Goal: Complete application form

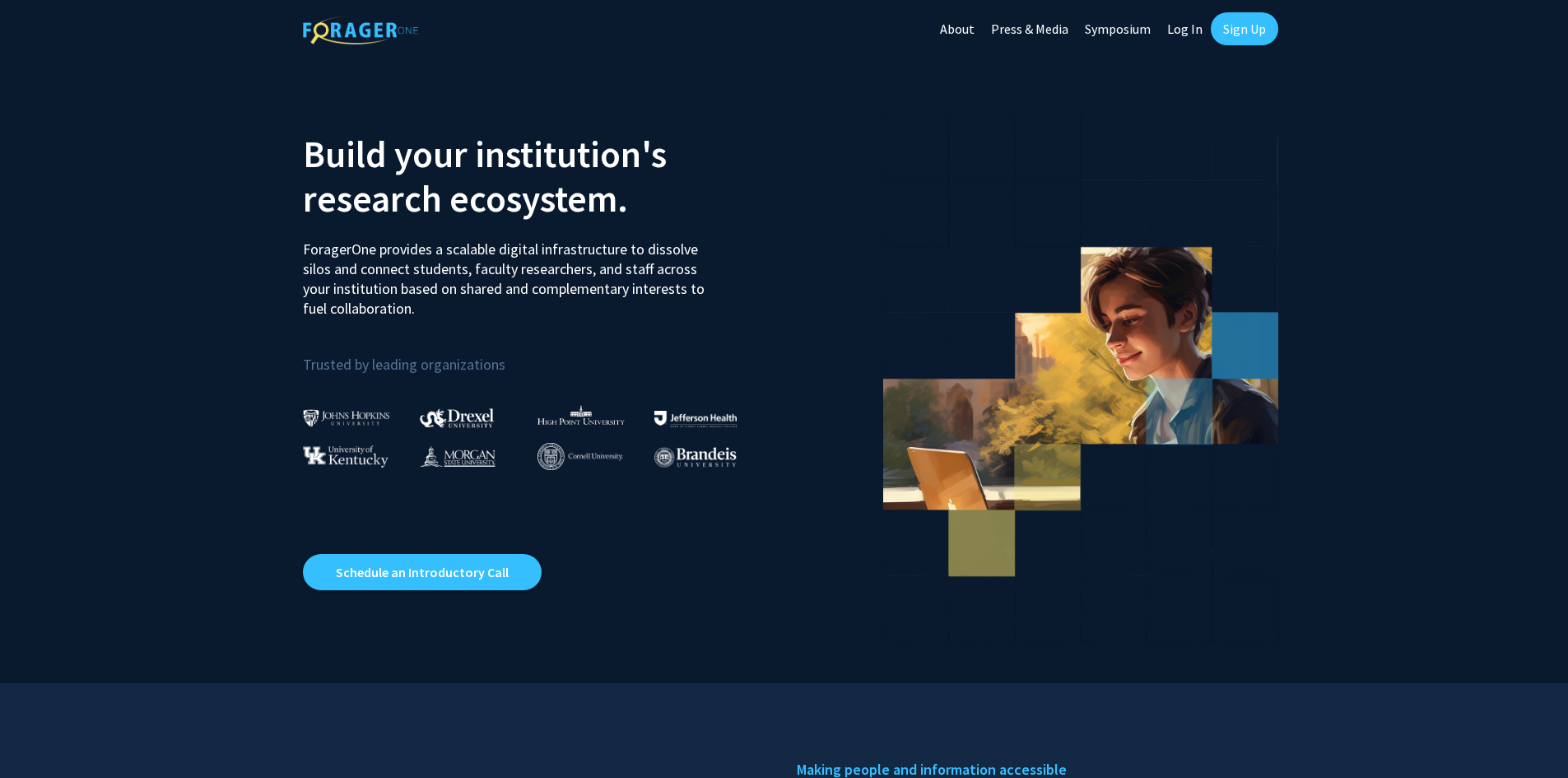
click at [1181, 36] on link "Log In" at bounding box center [1185, 29] width 52 height 58
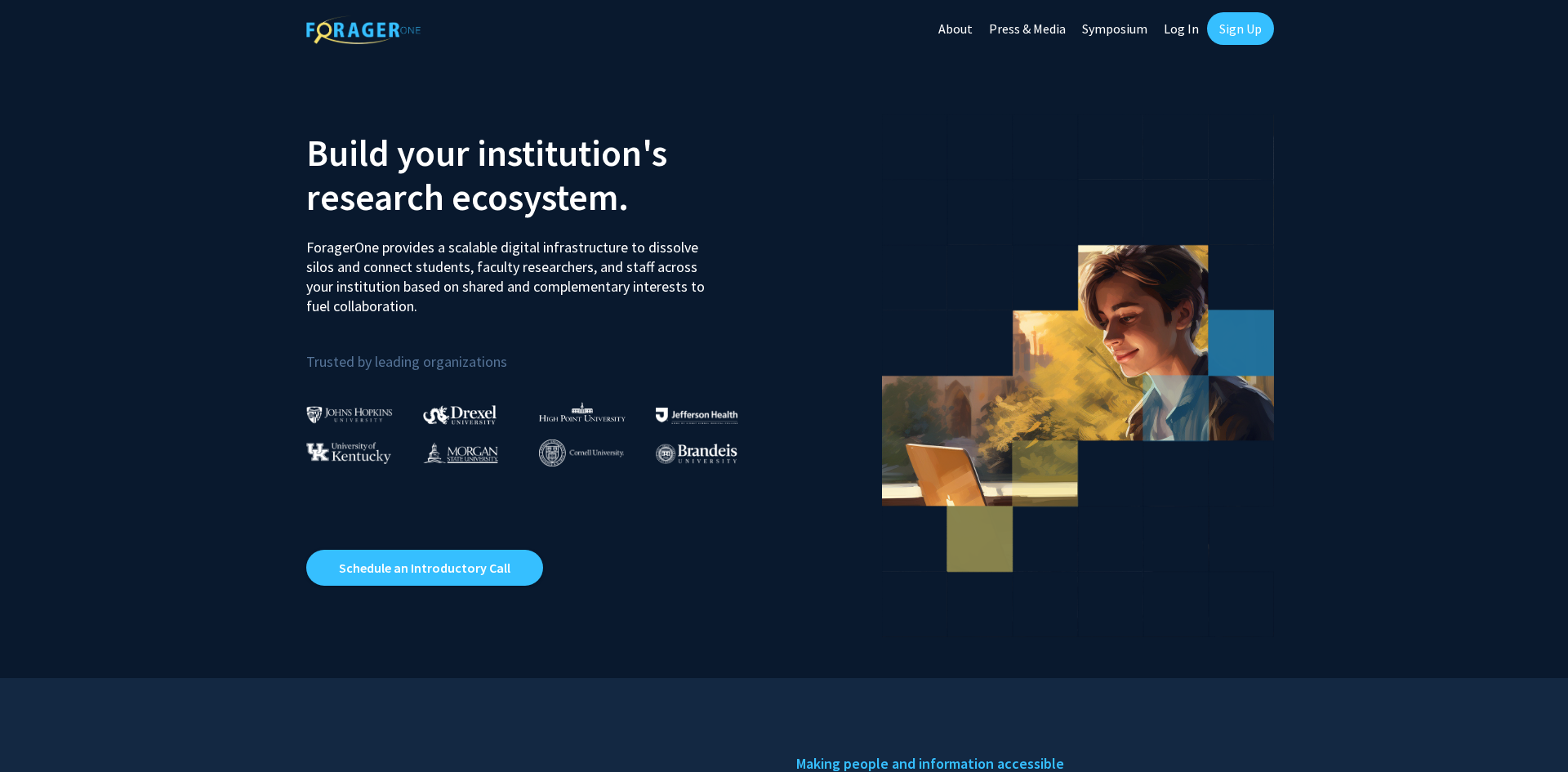
select select
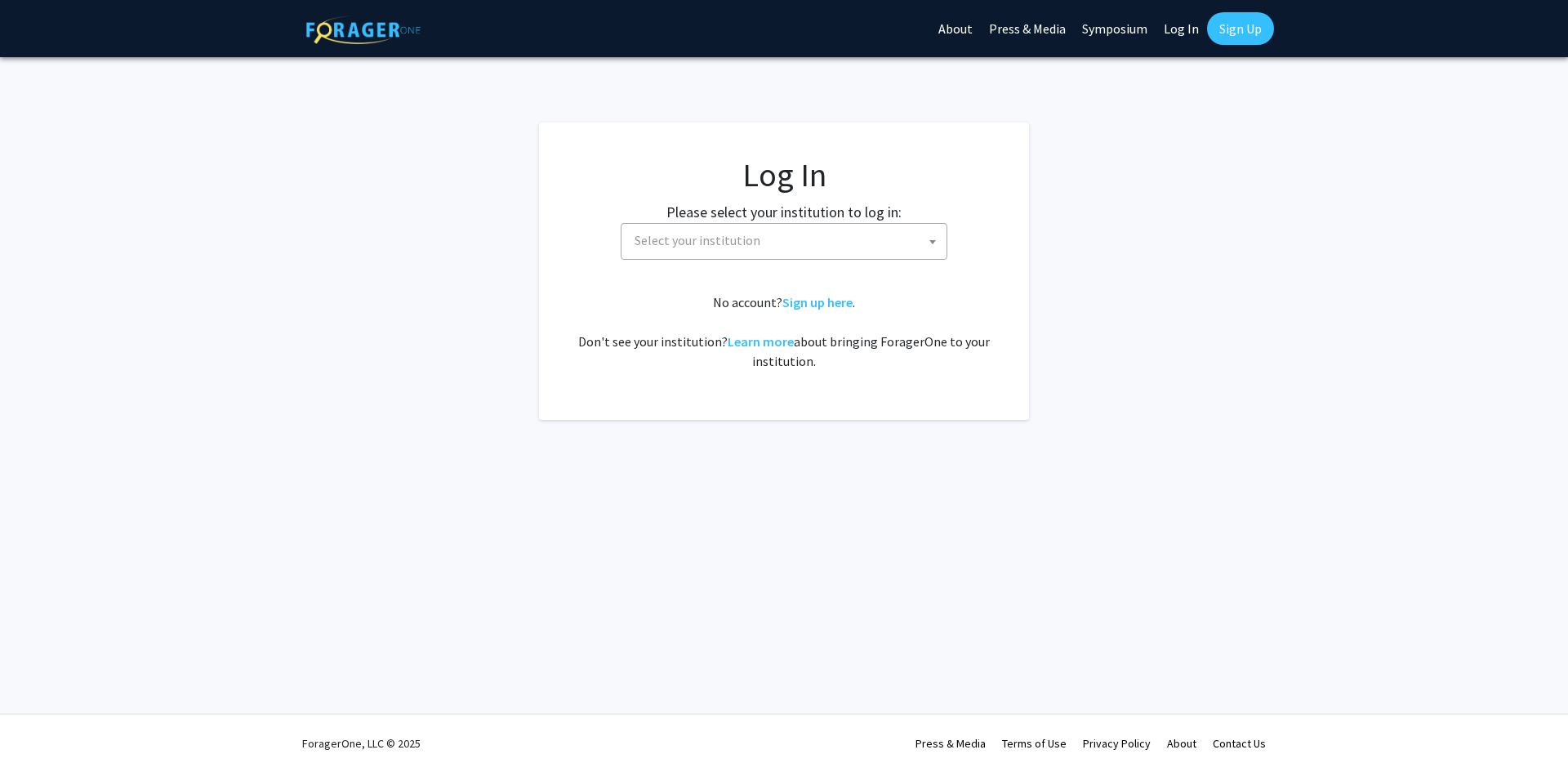
click at [840, 242] on span "Select your institution" at bounding box center [787, 240] width 318 height 33
type input "mis"
select select "33"
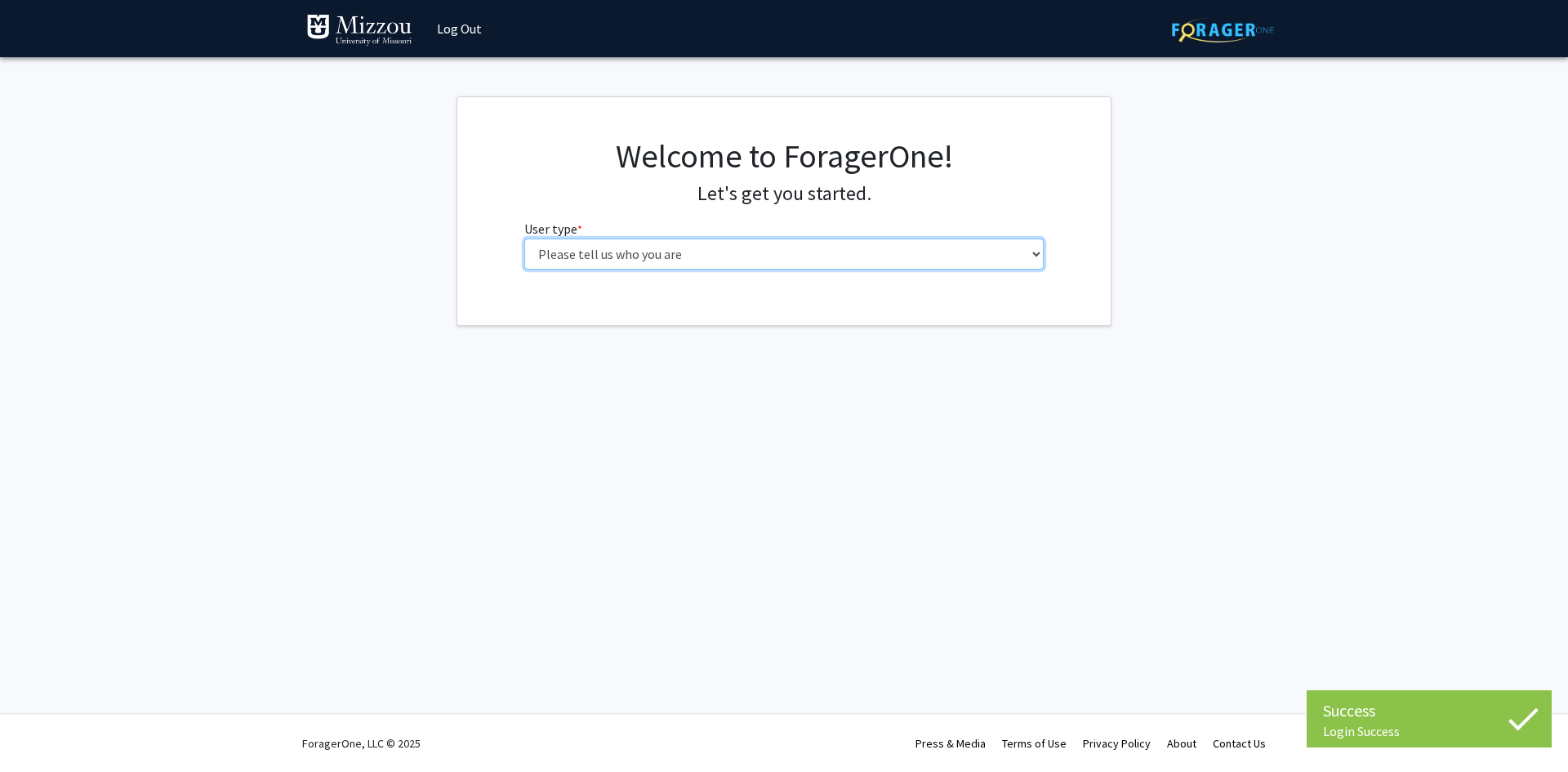
click at [892, 255] on select "Please tell us who you are Undergraduate Student Master's Student Doctoral Cand…" at bounding box center [784, 254] width 520 height 31
select select "1: undergrad"
click at [525, 238] on select "Please tell us who you are Undergraduate Student Master's Student Doctoral Cand…" at bounding box center [784, 254] width 520 height 31
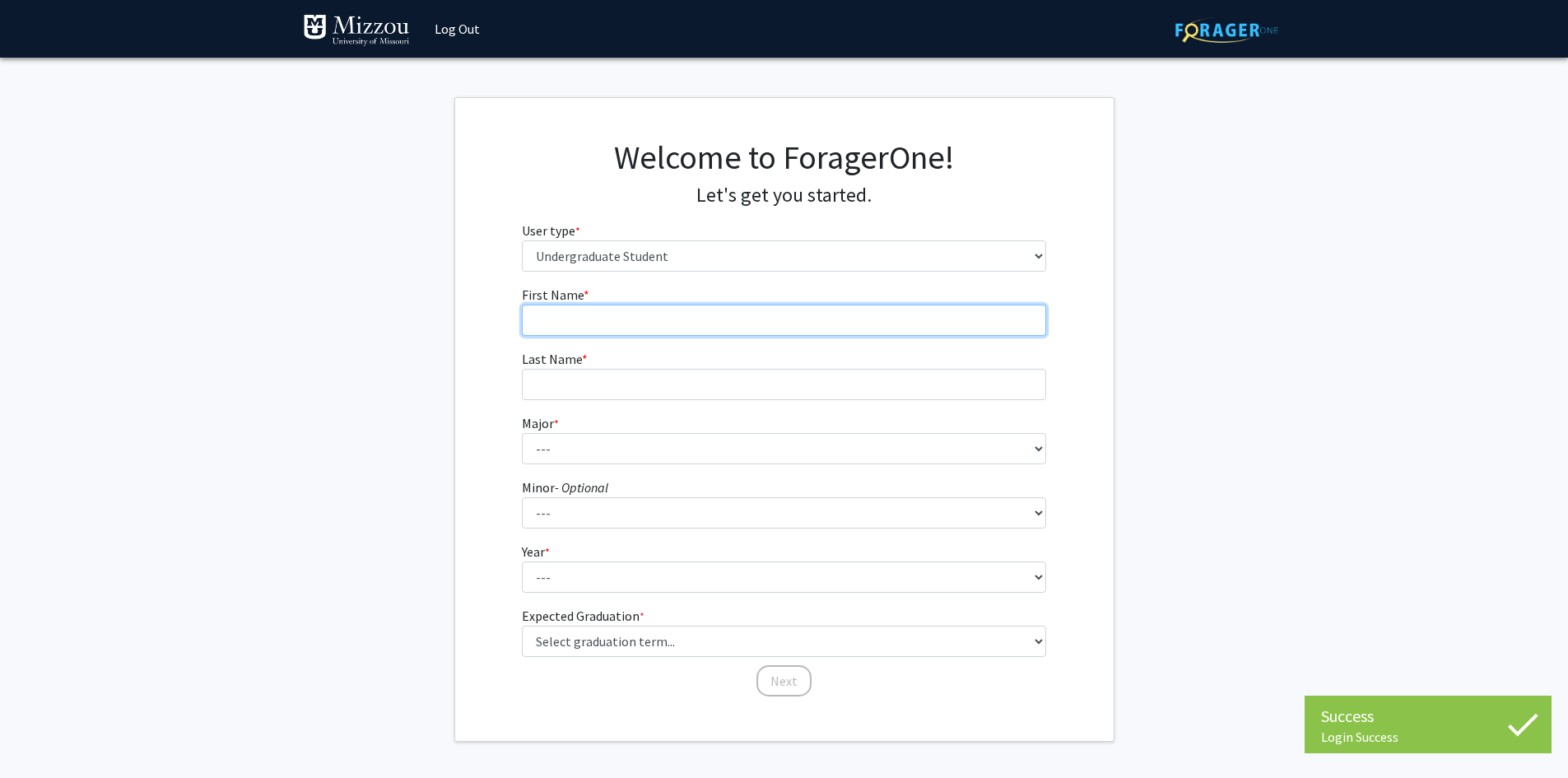
click at [900, 321] on input "First Name * required" at bounding box center [784, 320] width 524 height 32
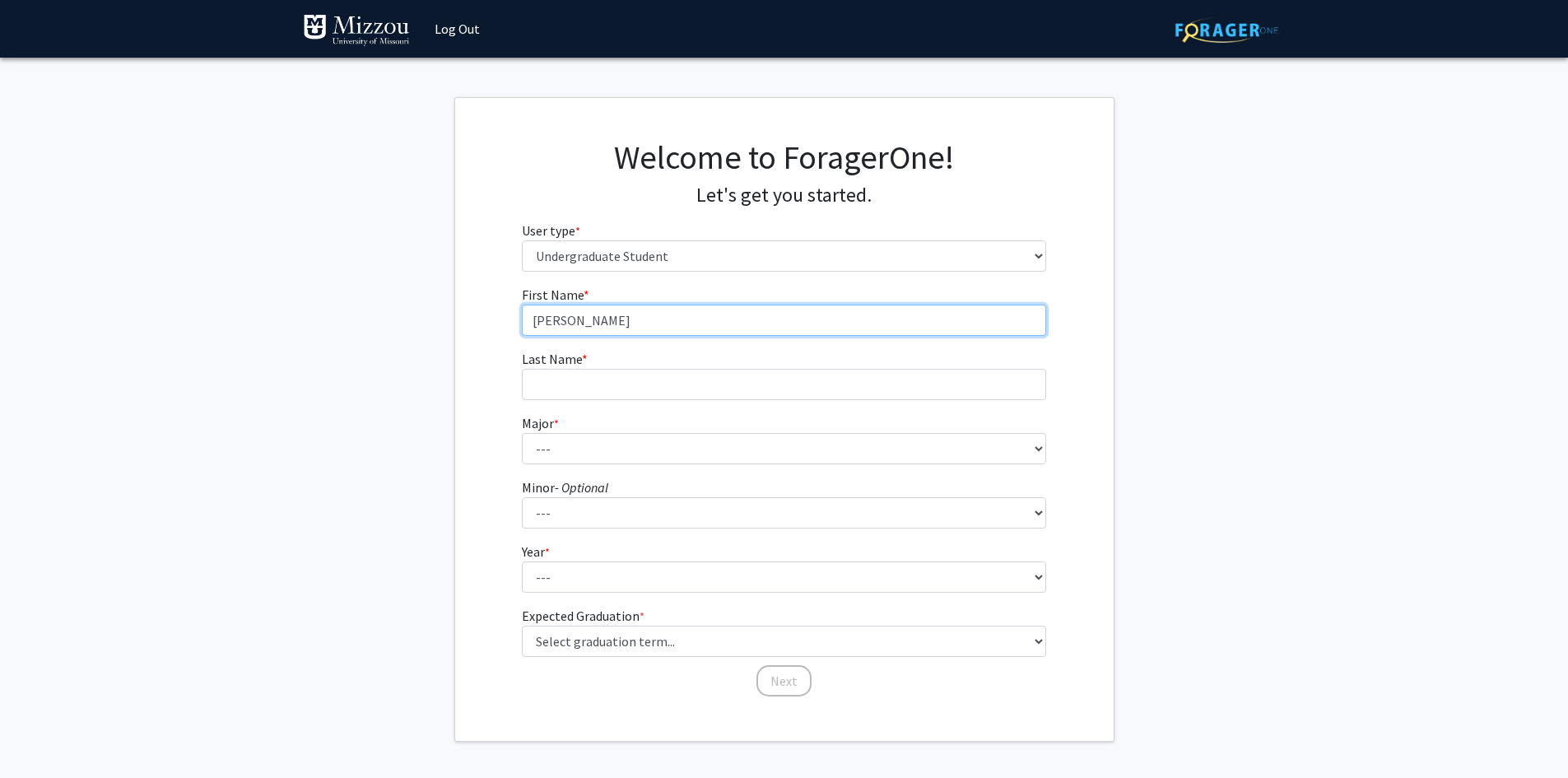
type input "[PERSON_NAME]"
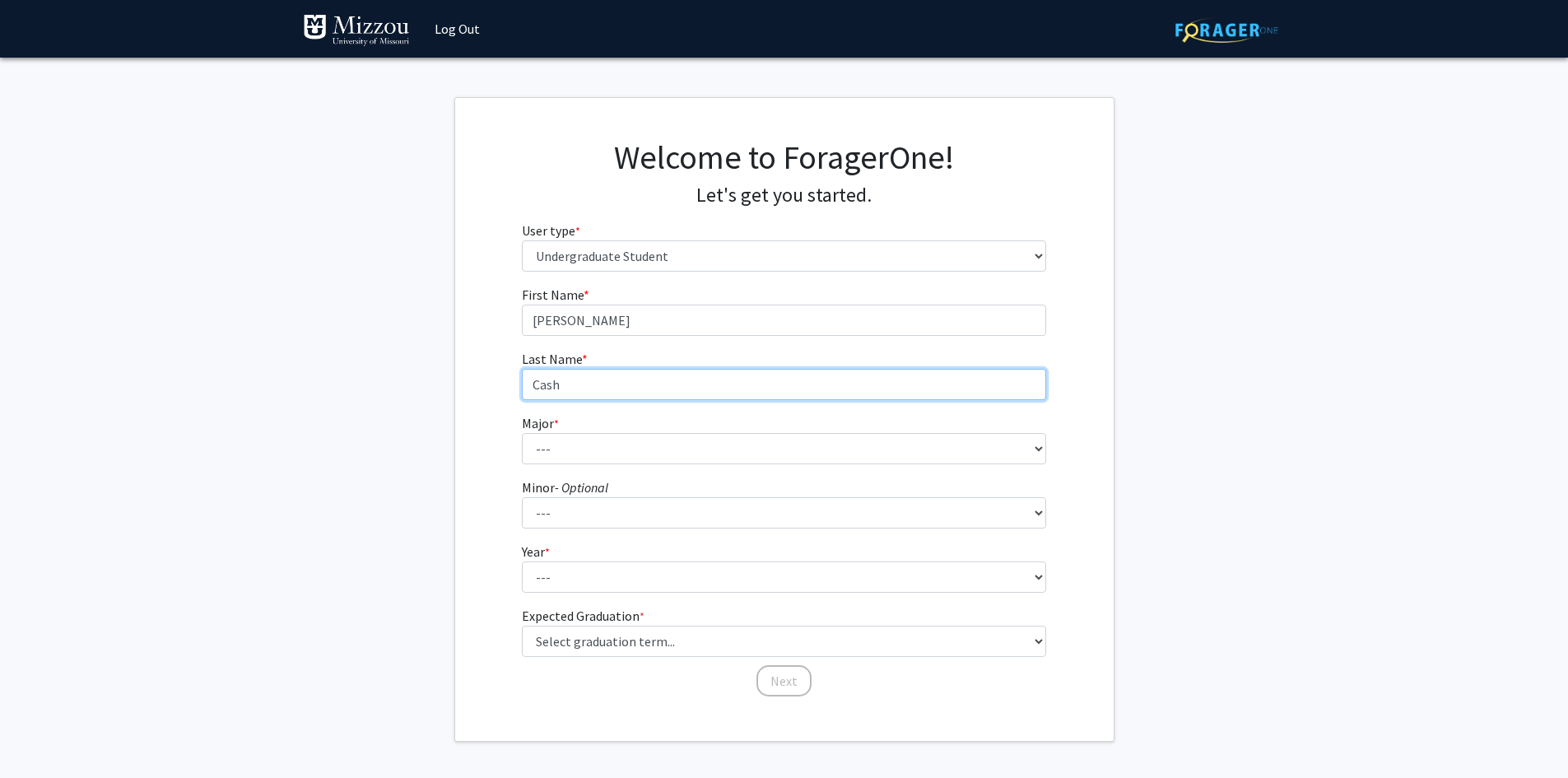
type input "Cash"
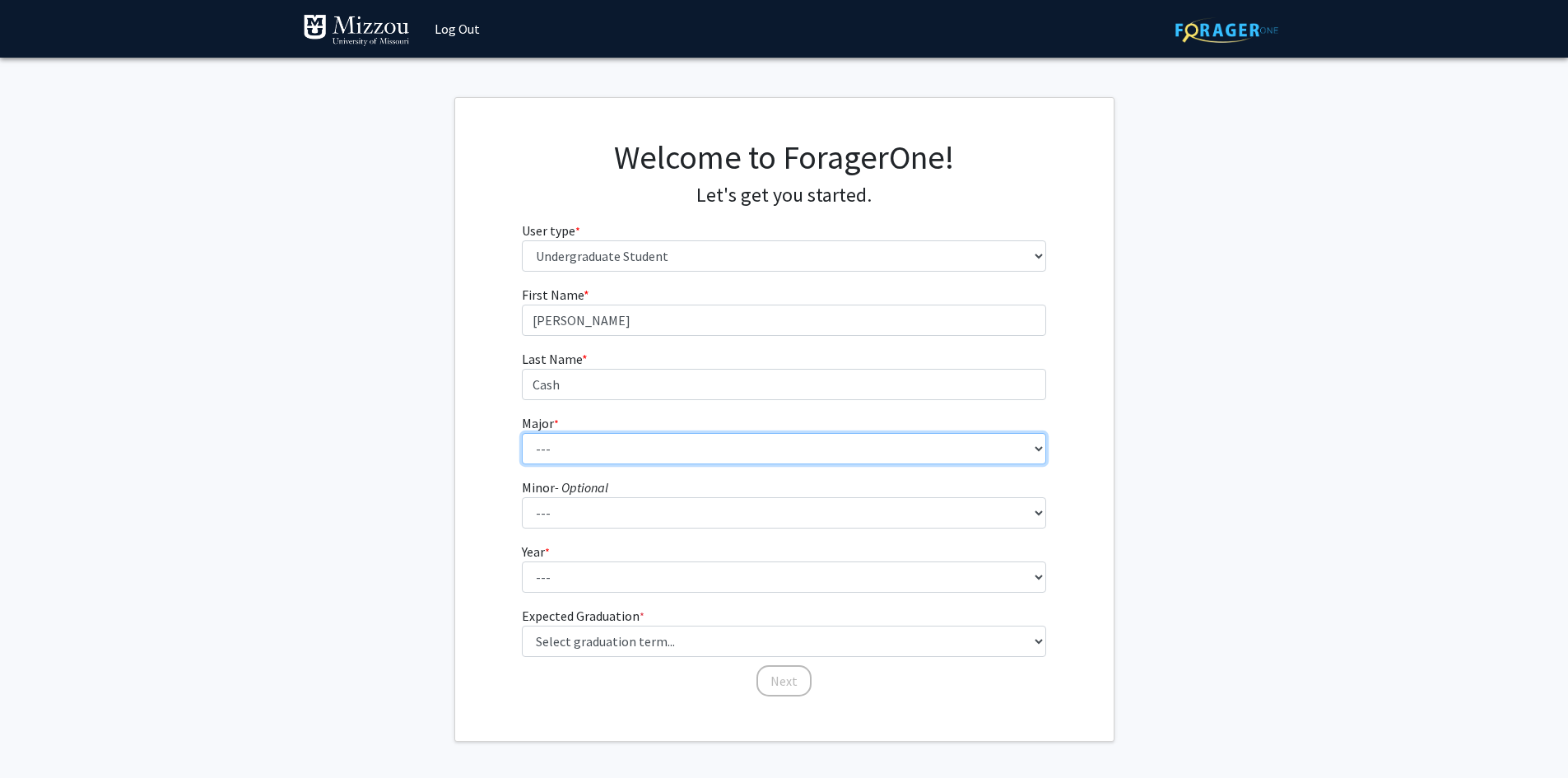
click at [921, 456] on select "--- Agribusiness Management Agricultural Education Agricultural Education: Comm…" at bounding box center [784, 449] width 524 height 32
click at [522, 433] on select "--- Agribusiness Management Agricultural Education Agricultural Education: Comm…" at bounding box center [784, 449] width 524 height 32
click at [792, 446] on select "--- Agribusiness Management Agricultural Education Agricultural Education: Comm…" at bounding box center [784, 449] width 524 height 32
click at [522, 433] on select "--- Agribusiness Management Agricultural Education Agricultural Education: Comm…" at bounding box center [784, 449] width 524 height 32
drag, startPoint x: 735, startPoint y: 444, endPoint x: 733, endPoint y: 434, distance: 10.2
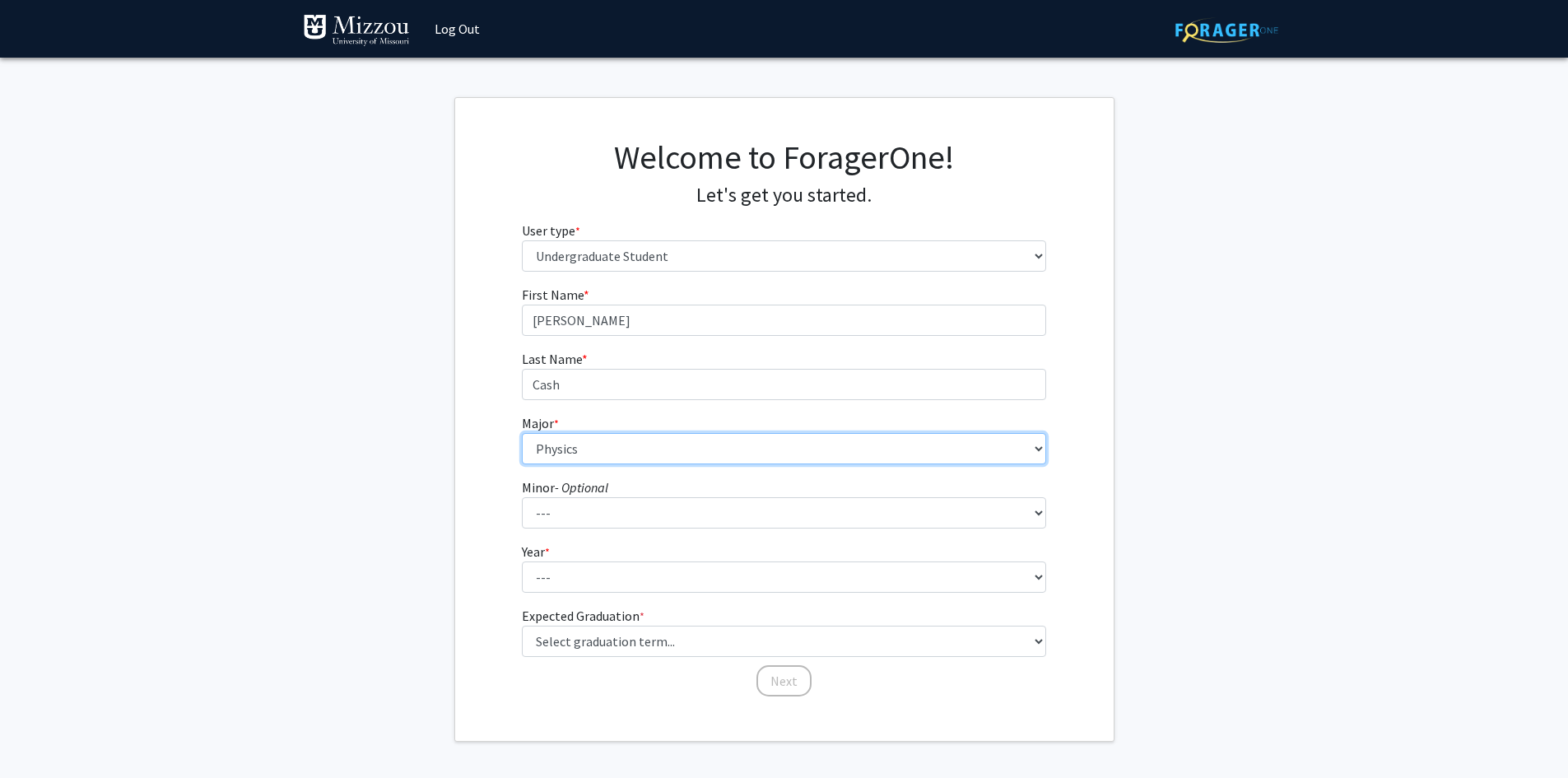
click at [735, 444] on select "--- Agribusiness Management Agricultural Education Agricultural Education: Comm…" at bounding box center [784, 449] width 524 height 32
select select "25: 2520"
click at [522, 433] on select "--- Agribusiness Management Agricultural Education Agricultural Education: Comm…" at bounding box center [784, 449] width 524 height 32
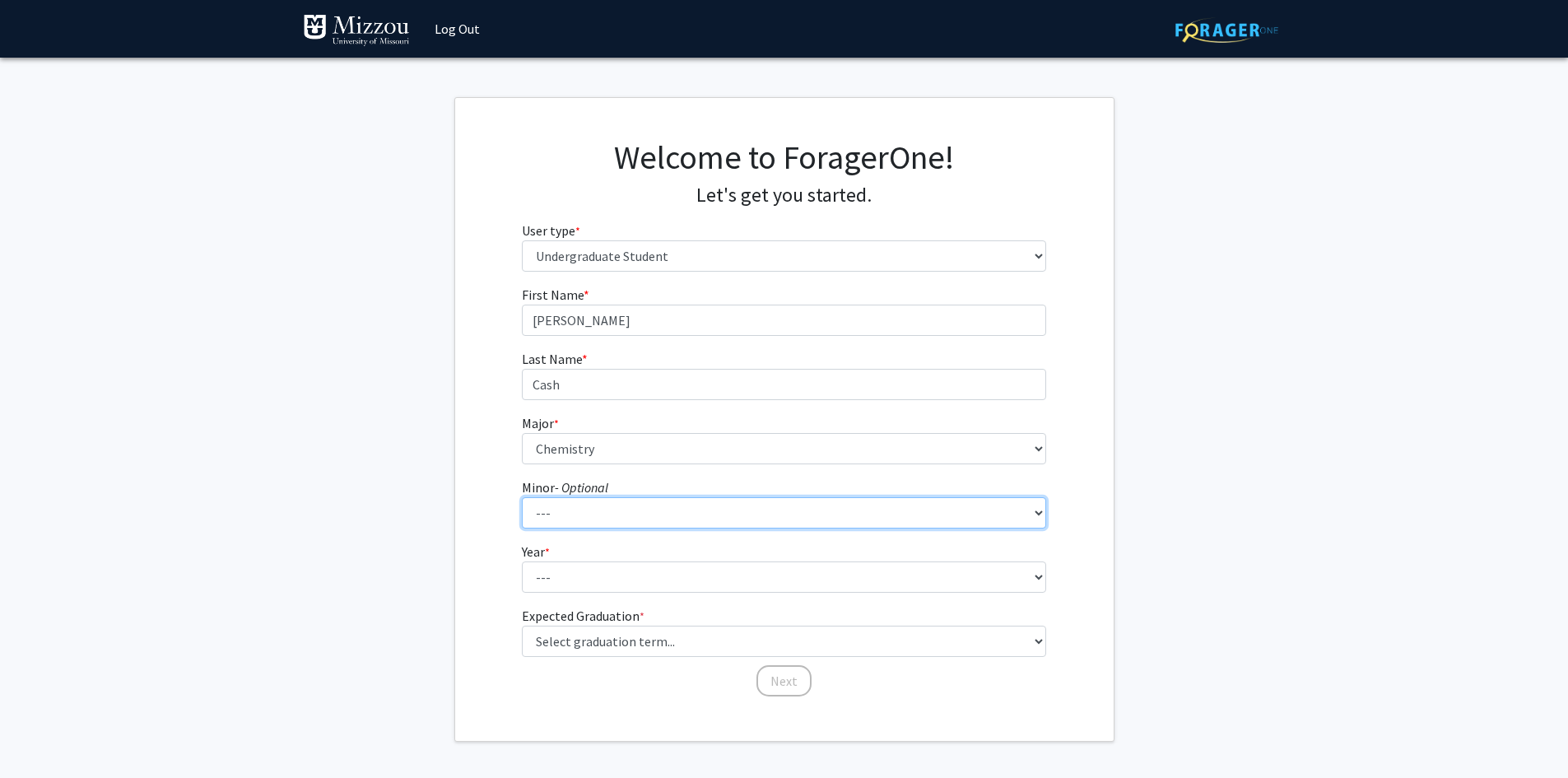
click at [740, 509] on select "--- Accountancy Aerospace Engineering Aerospace Studies Agribusiness Management…" at bounding box center [784, 513] width 524 height 32
select select "80: 2036"
click at [522, 497] on select "--- Accountancy Aerospace Engineering Aerospace Studies Agribusiness Management…" at bounding box center [784, 513] width 524 height 32
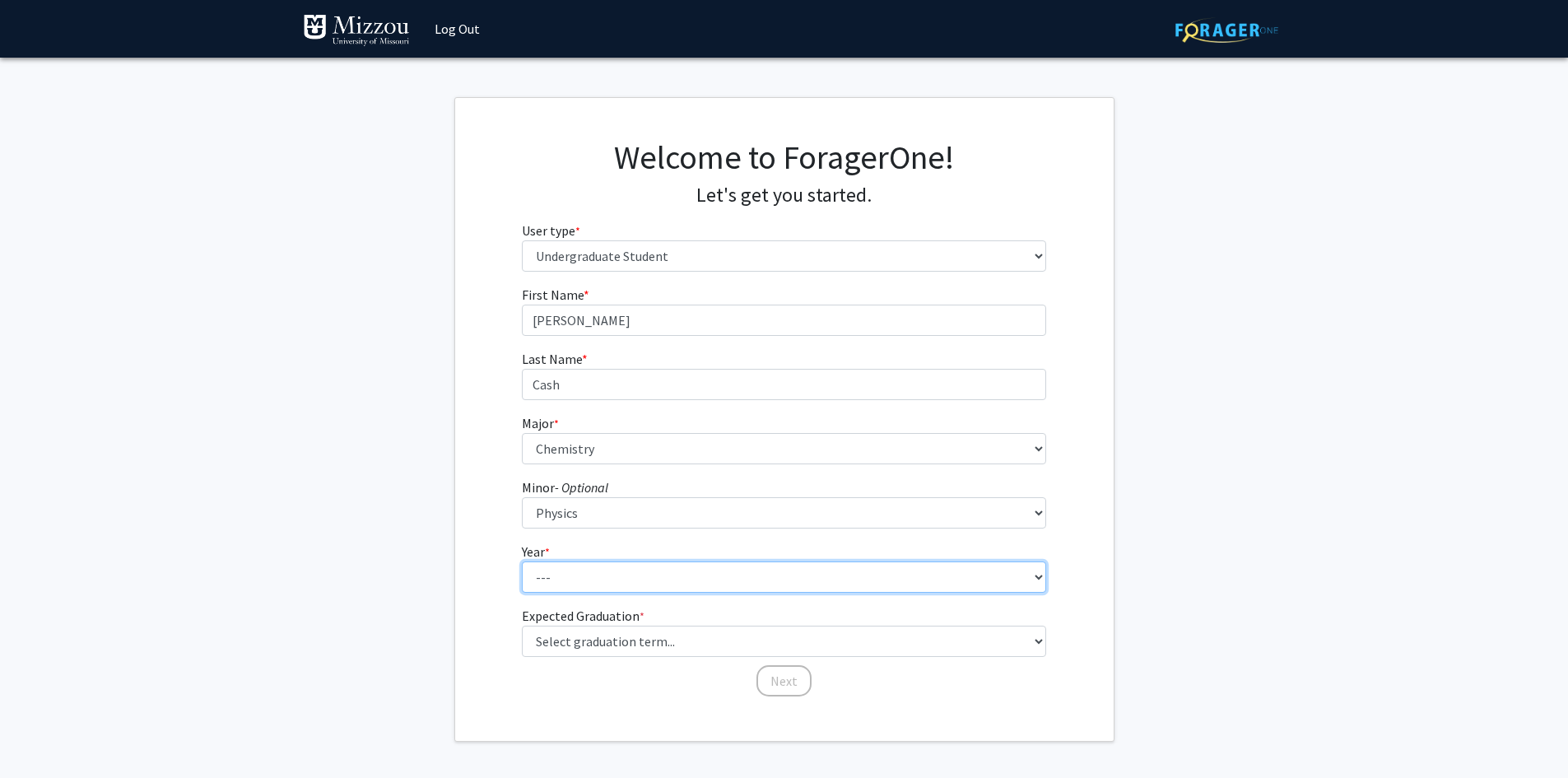
click at [667, 573] on select "--- First-year Sophomore Junior Senior Postbaccalaureate Certificate" at bounding box center [784, 577] width 524 height 32
select select "3: junior"
click at [522, 561] on select "--- First-year Sophomore Junior Senior Postbaccalaureate Certificate" at bounding box center [784, 577] width 524 height 32
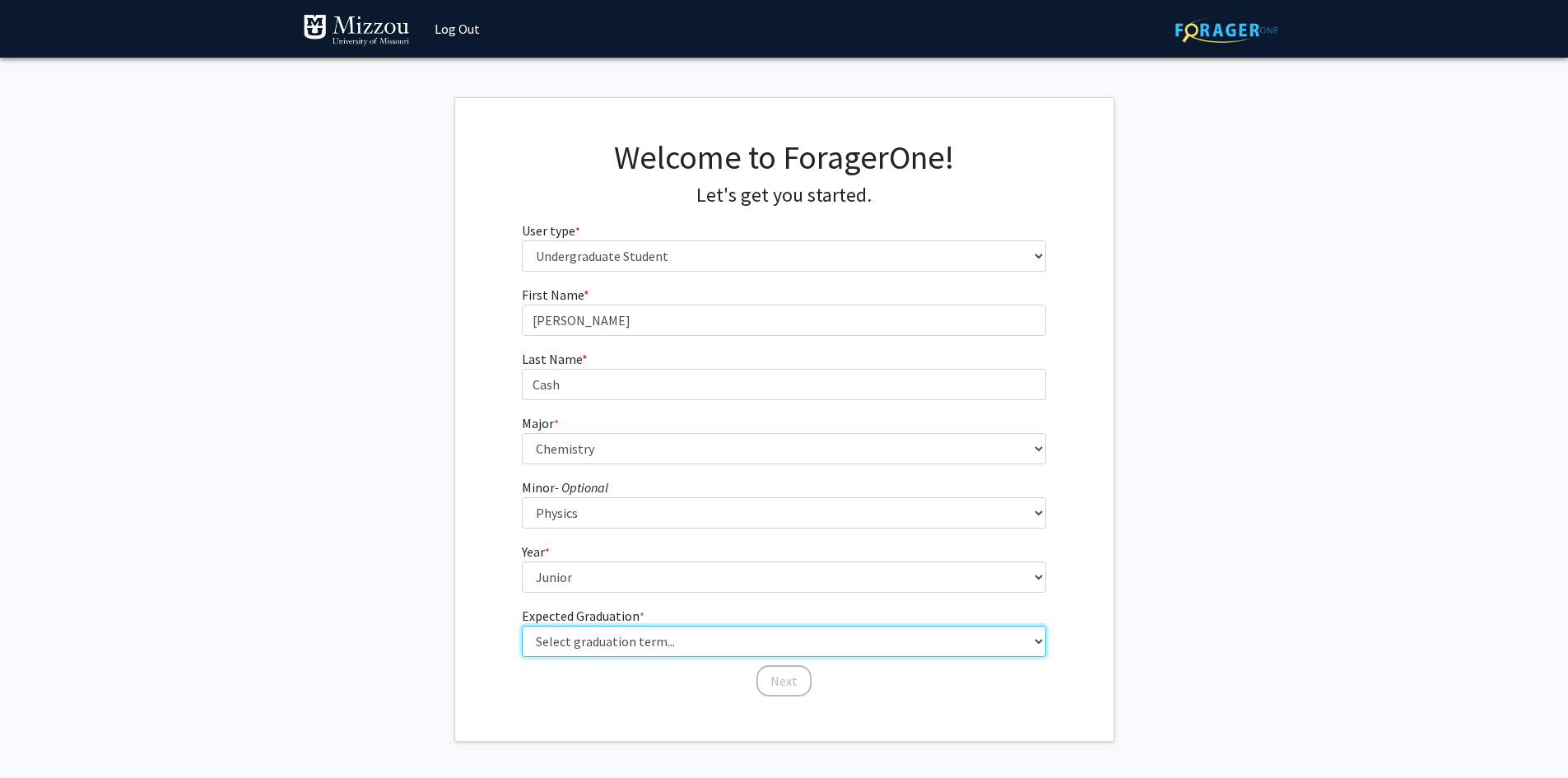
click at [704, 650] on select "Select graduation term... Spring 2025 Summer 2025 Fall 2025 Winter 2025 Spring …" at bounding box center [784, 641] width 524 height 32
select select "9: spring_2027"
click at [522, 625] on select "Select graduation term... Spring 2025 Summer 2025 Fall 2025 Winter 2025 Spring …" at bounding box center [784, 641] width 524 height 32
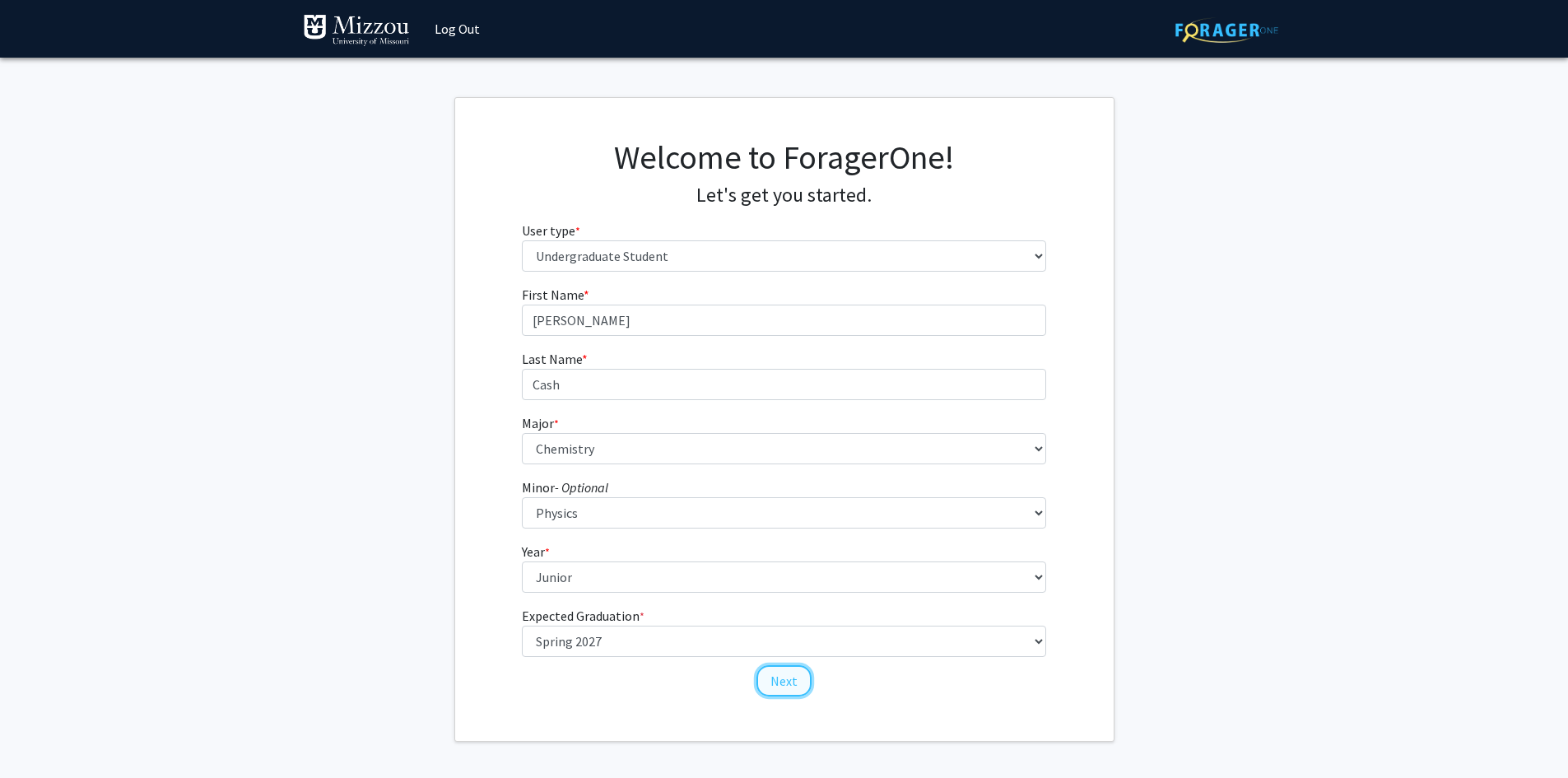
click at [785, 681] on button "Next" at bounding box center [784, 681] width 55 height 32
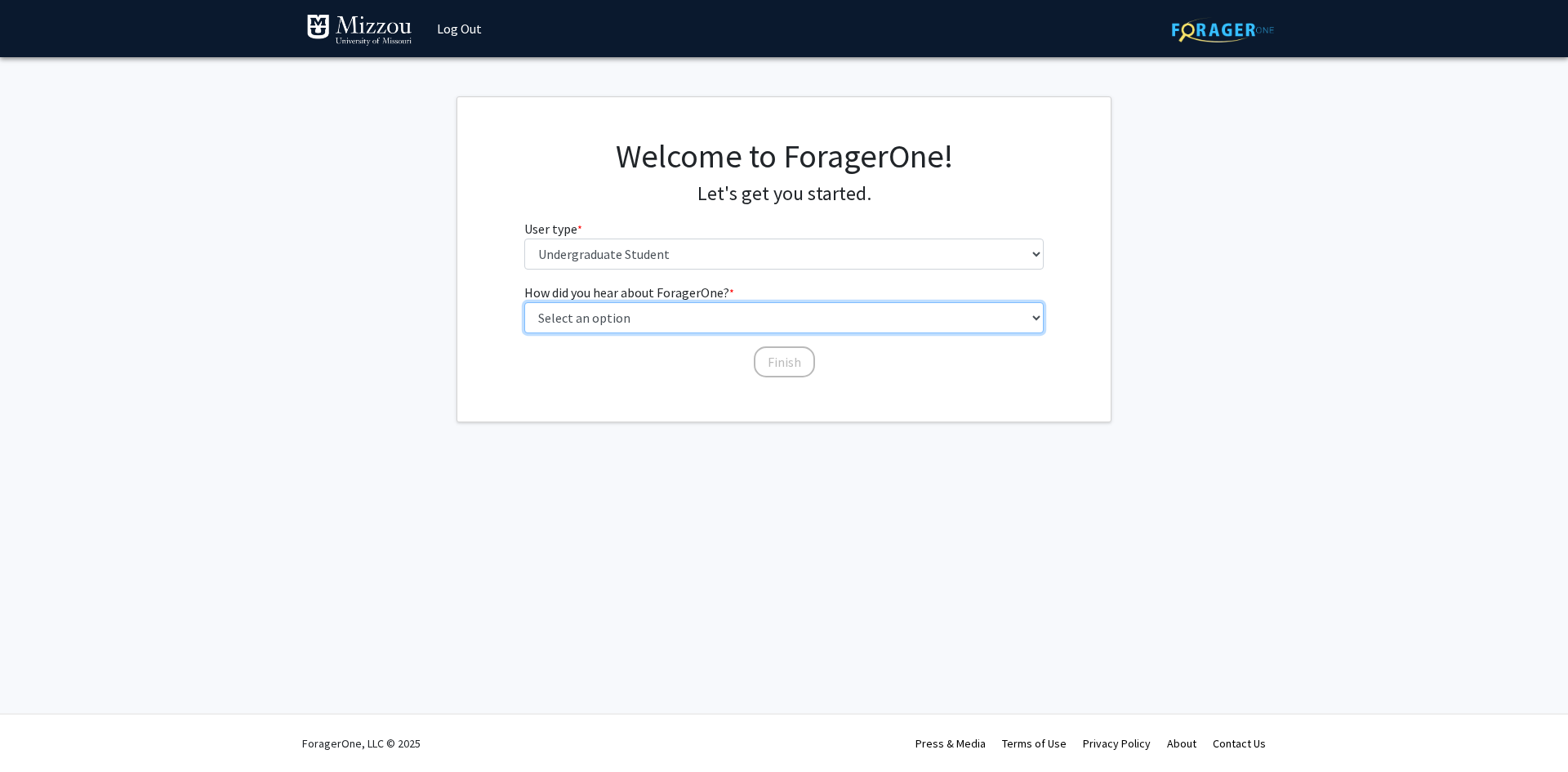
click at [754, 311] on select "Select an option Peer/student recommendation Faculty/staff recommendation Unive…" at bounding box center [784, 318] width 520 height 31
select select "3: university_website"
click at [525, 302] on select "Select an option Peer/student recommendation Faculty/staff recommendation Unive…" at bounding box center [784, 318] width 520 height 31
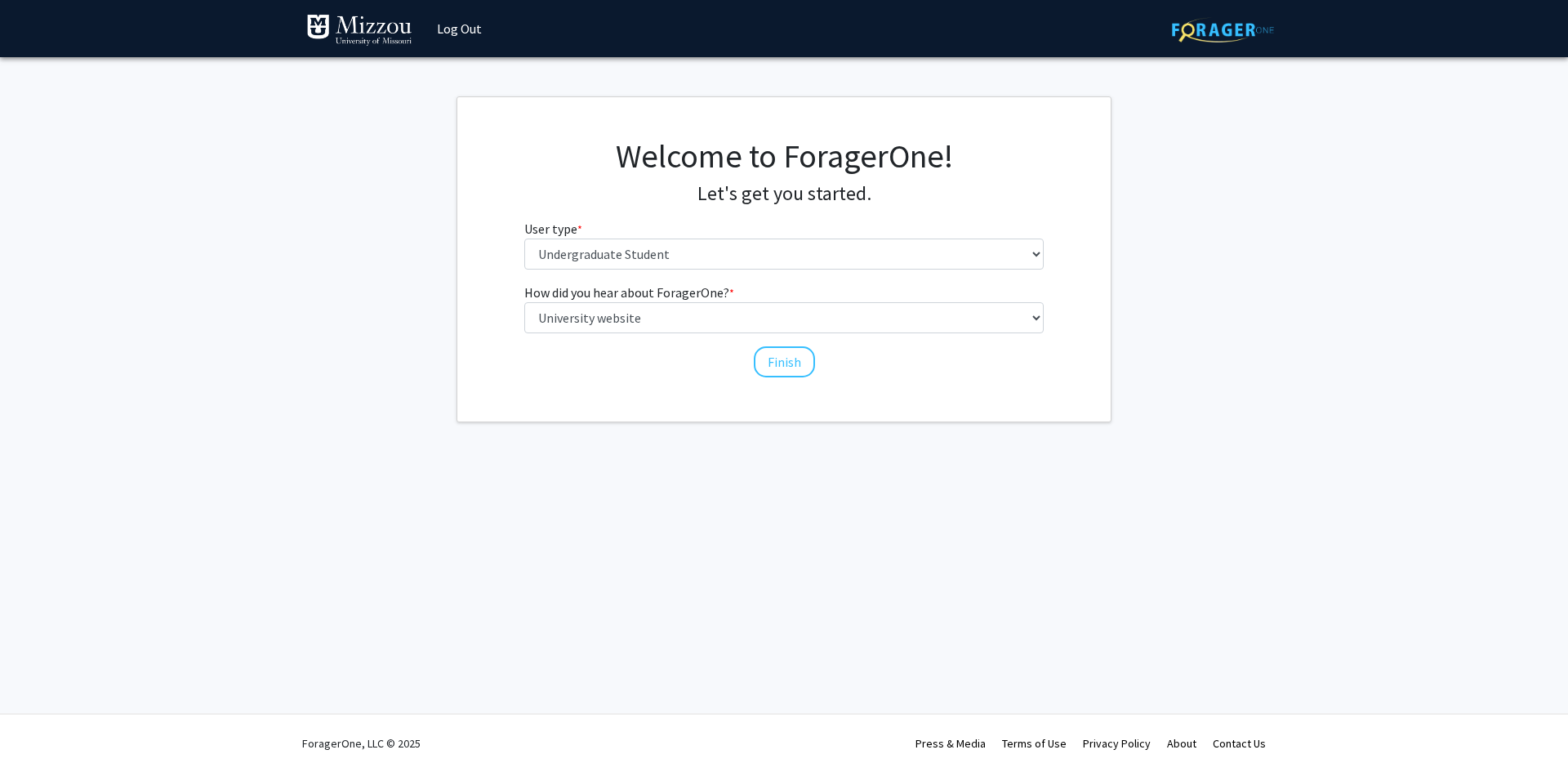
click at [753, 365] on div "How did you hear about ForagerOne? * required Select an option Peer/student rec…" at bounding box center [784, 330] width 545 height 97
click at [783, 365] on button "Finish" at bounding box center [784, 362] width 62 height 31
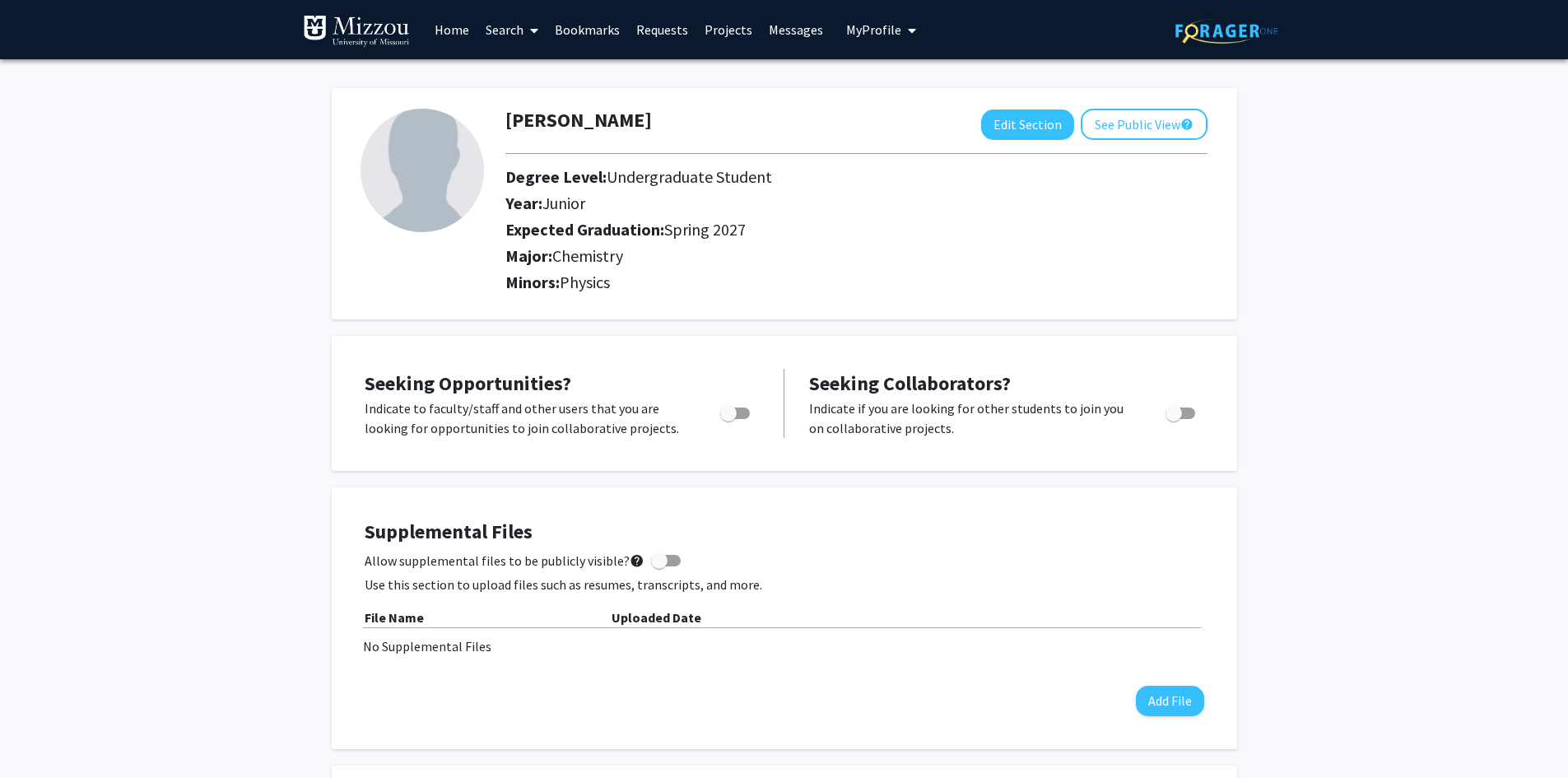
click at [716, 30] on link "Projects" at bounding box center [728, 30] width 64 height 58
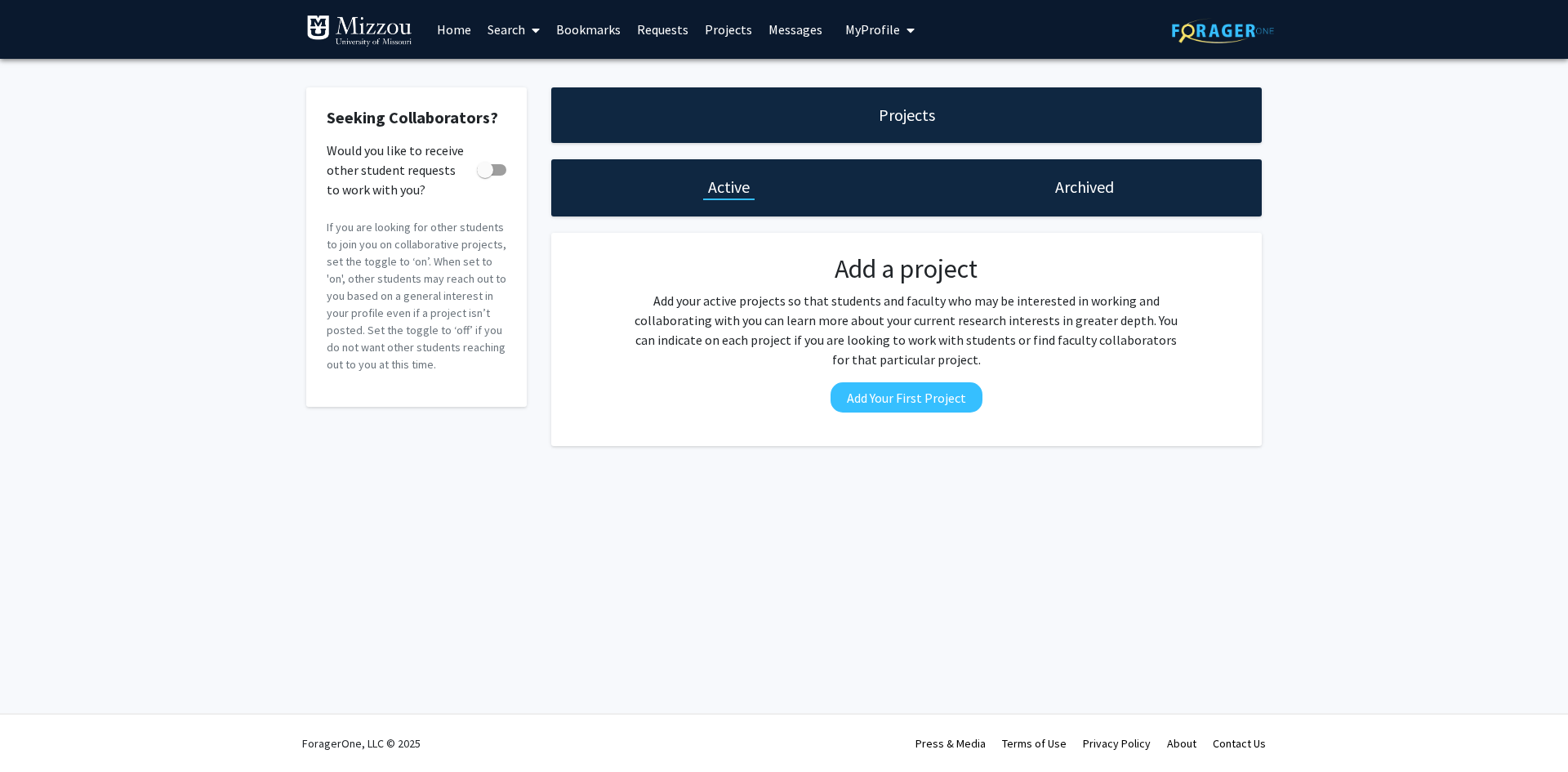
click at [453, 32] on link "Home" at bounding box center [454, 29] width 51 height 58
